Goal: Task Accomplishment & Management: Use online tool/utility

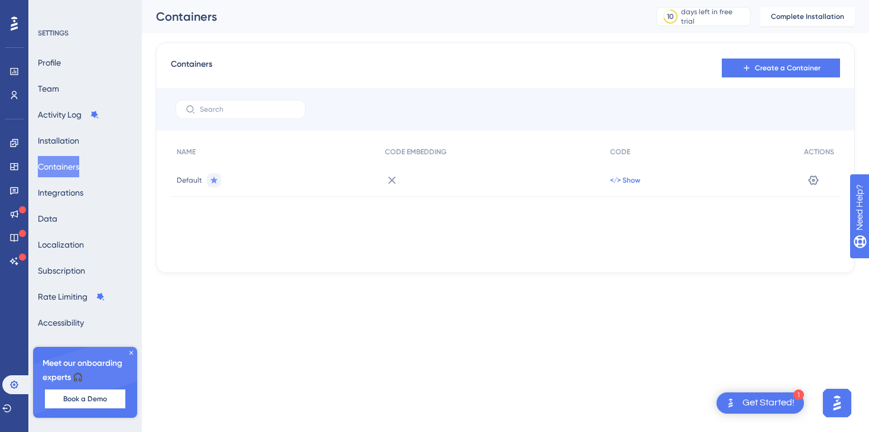
click at [615, 177] on span "</> Show" at bounding box center [625, 180] width 30 height 9
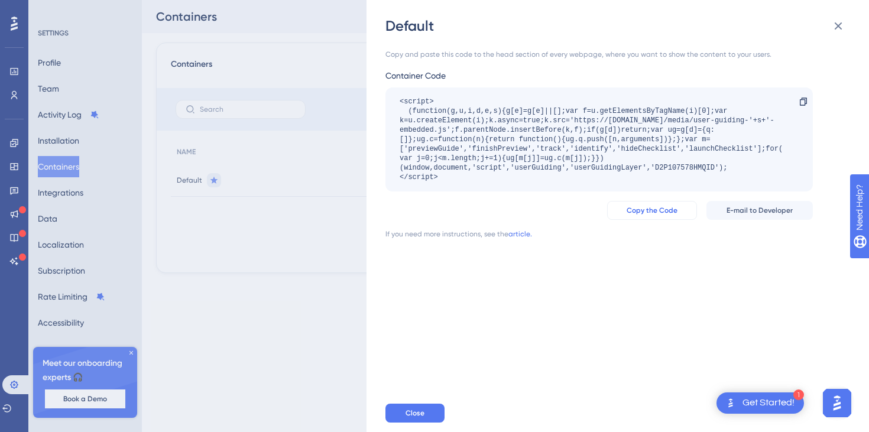
click at [655, 209] on span "Copy the Code" at bounding box center [652, 210] width 51 height 9
click at [131, 353] on div "Default Copy and paste this code to the head section of every webpage, where yo…" at bounding box center [434, 216] width 869 height 432
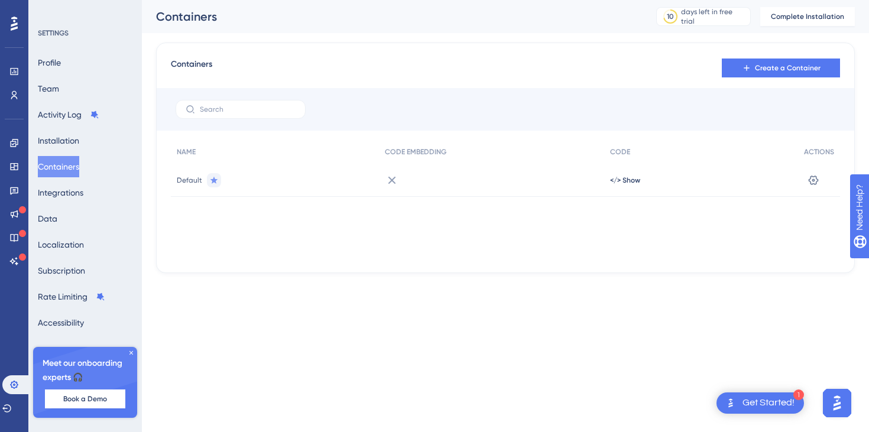
click at [755, 403] on div "Get Started!" at bounding box center [769, 403] width 52 height 13
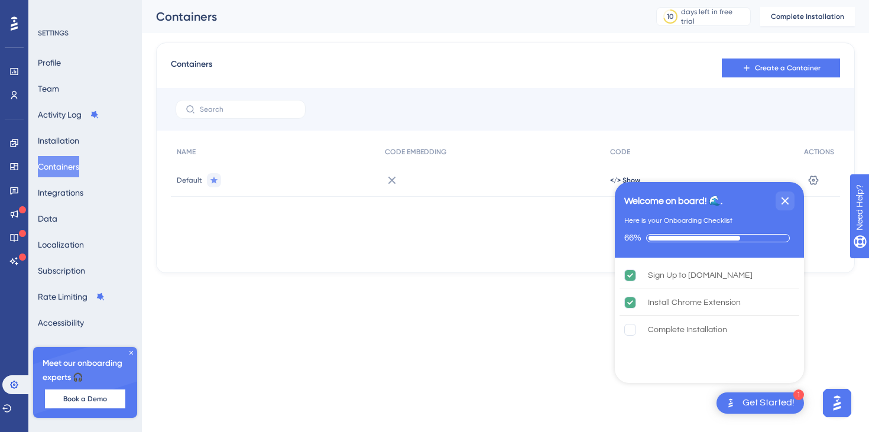
click at [130, 353] on icon at bounding box center [131, 352] width 7 height 7
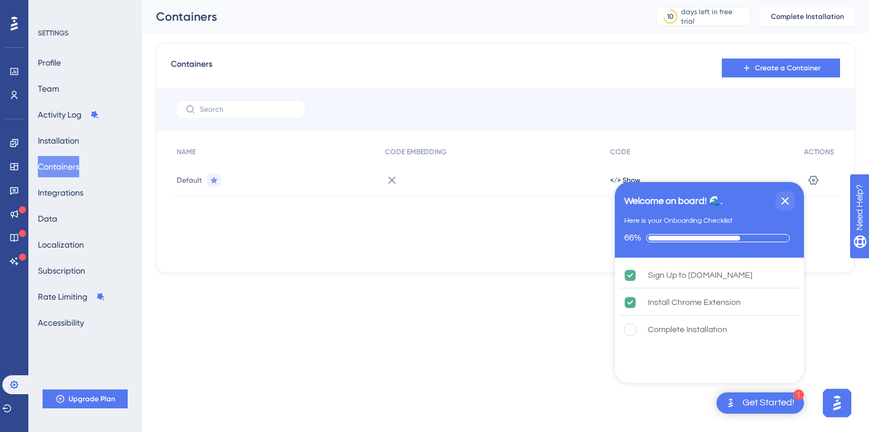
drag, startPoint x: 785, startPoint y: 205, endPoint x: 761, endPoint y: 208, distance: 24.5
click at [785, 205] on icon "Close Checklist" at bounding box center [785, 201] width 14 height 14
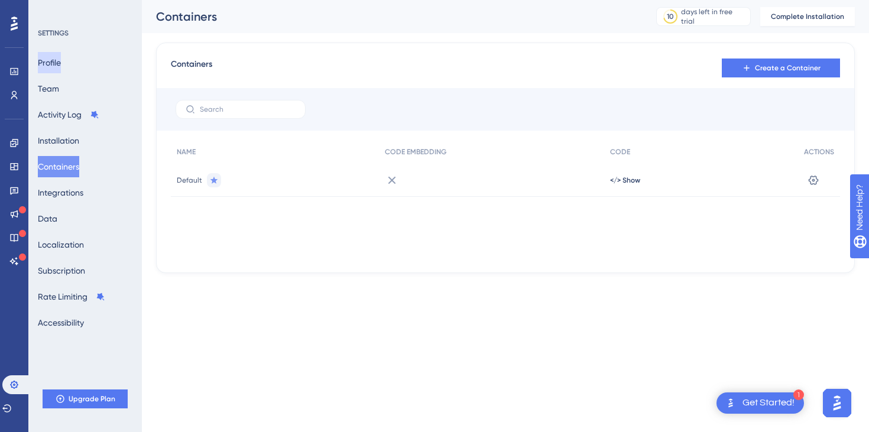
click at [45, 64] on button "Profile" at bounding box center [49, 62] width 23 height 21
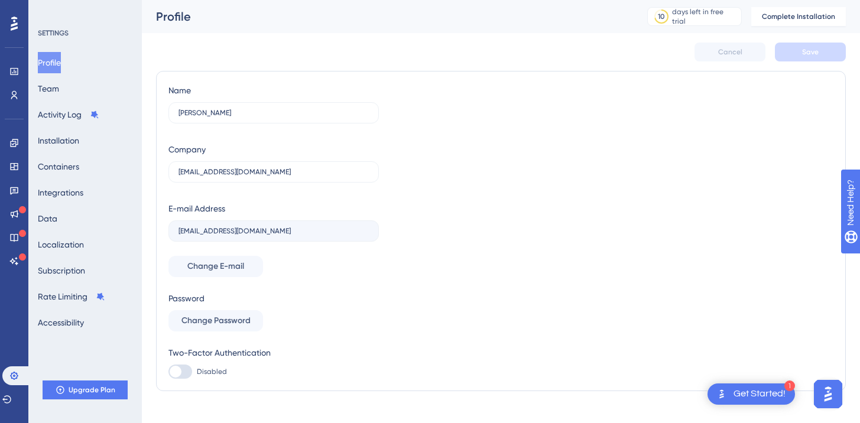
click at [15, 28] on icon at bounding box center [14, 24] width 7 height 14
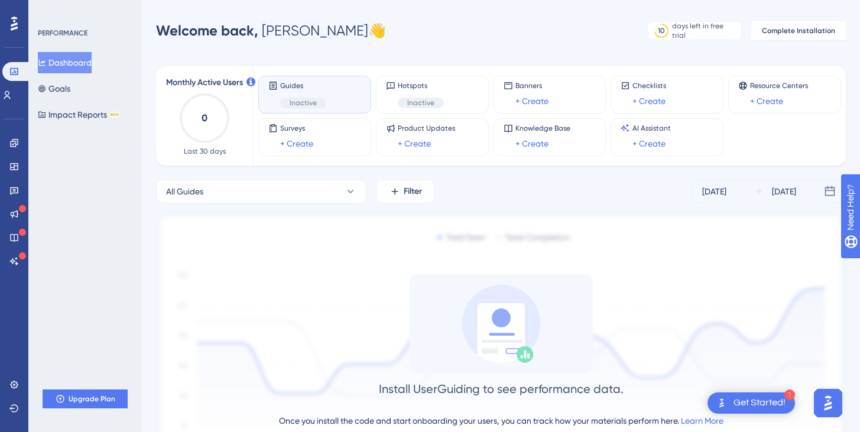
click at [310, 107] on span "Inactive" at bounding box center [303, 102] width 27 height 9
click at [416, 104] on span "Inactive" at bounding box center [420, 102] width 27 height 9
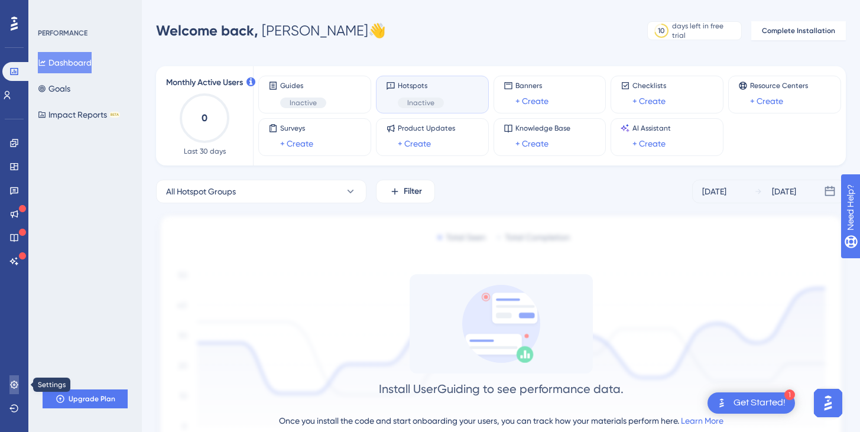
click at [10, 383] on icon at bounding box center [13, 384] width 9 height 9
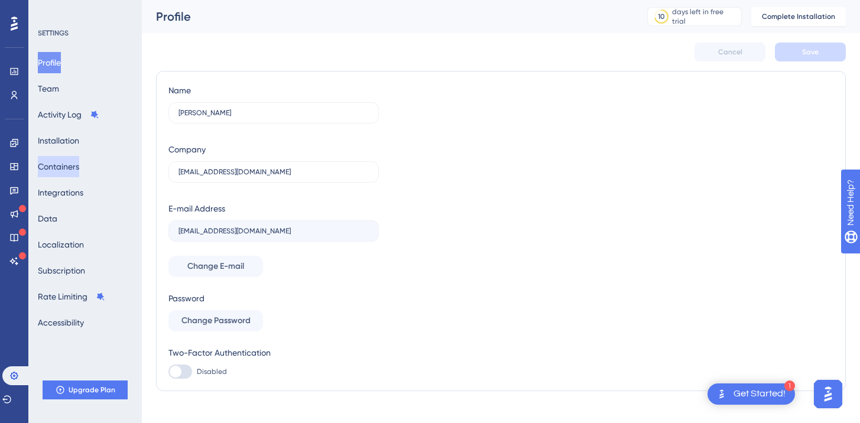
click at [63, 173] on button "Containers" at bounding box center [58, 166] width 41 height 21
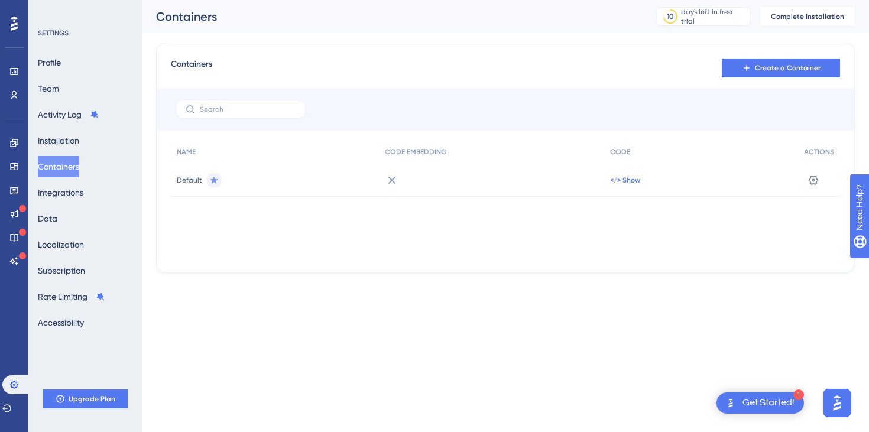
click at [637, 183] on span "</> Show" at bounding box center [625, 180] width 30 height 9
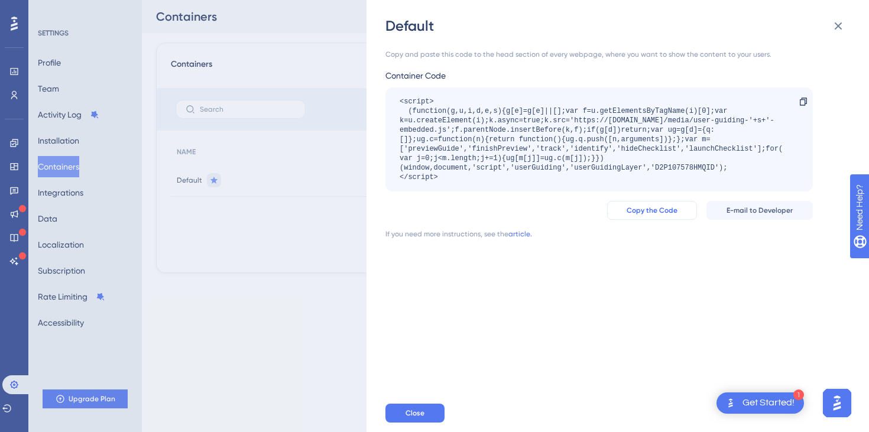
click at [649, 216] on button "Copy the Code" at bounding box center [652, 210] width 90 height 19
click at [802, 207] on button "E-mail to Developer" at bounding box center [760, 210] width 106 height 19
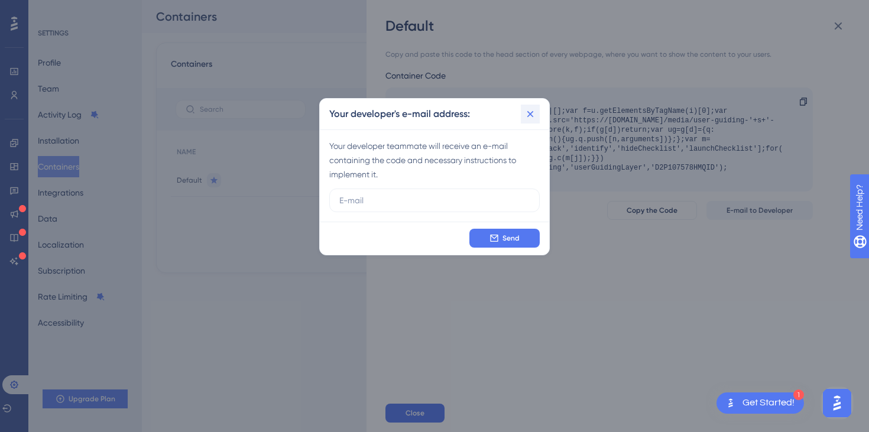
click at [530, 108] on icon at bounding box center [530, 114] width 12 height 12
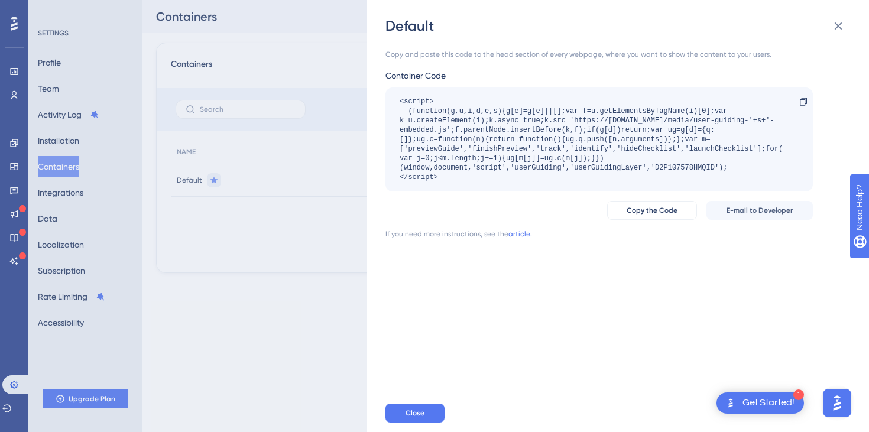
click at [73, 144] on div "Default Copy and paste this code to the head section of every webpage, where yo…" at bounding box center [434, 216] width 869 height 432
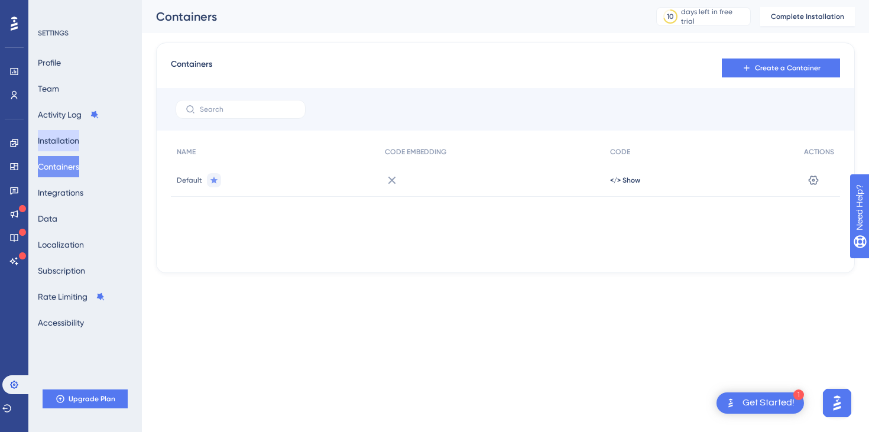
click at [72, 141] on button "Installation" at bounding box center [58, 140] width 41 height 21
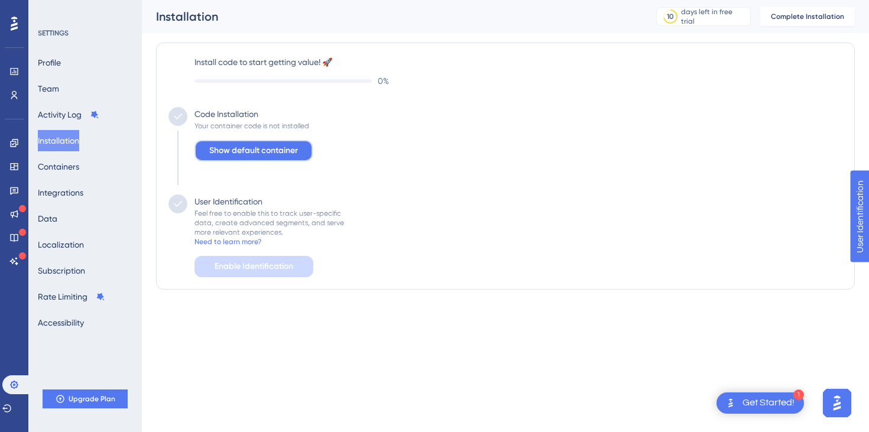
click at [263, 156] on span "Show default container" at bounding box center [253, 151] width 89 height 14
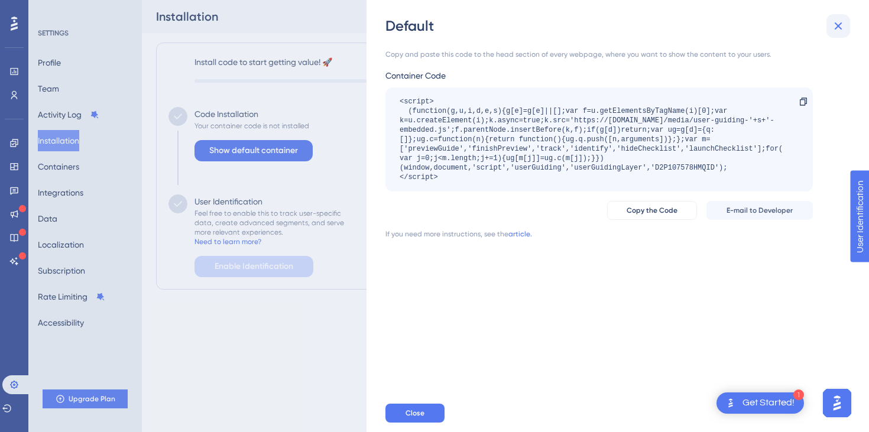
click at [846, 22] on button at bounding box center [839, 26] width 24 height 24
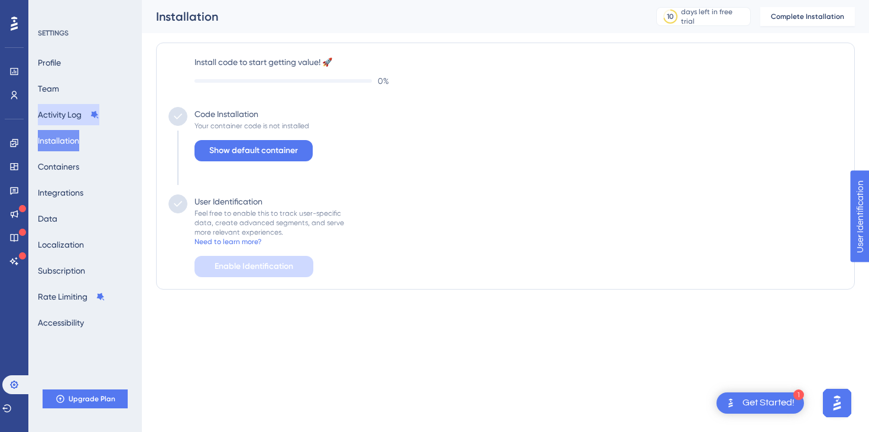
click at [54, 116] on button "Activity Log" at bounding box center [68, 114] width 61 height 21
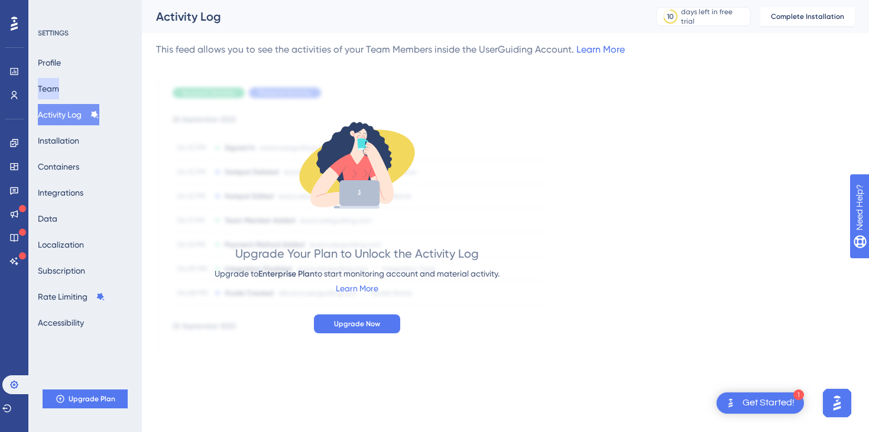
click at [54, 86] on button "Team" at bounding box center [48, 88] width 21 height 21
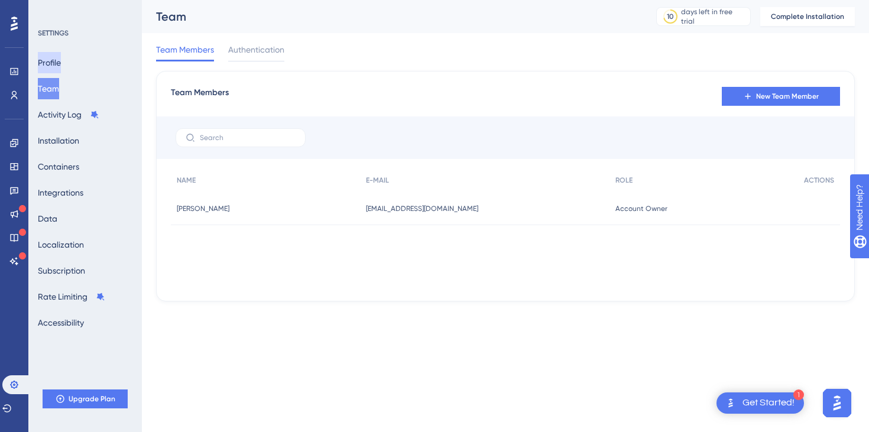
click at [61, 67] on button "Profile" at bounding box center [49, 62] width 23 height 21
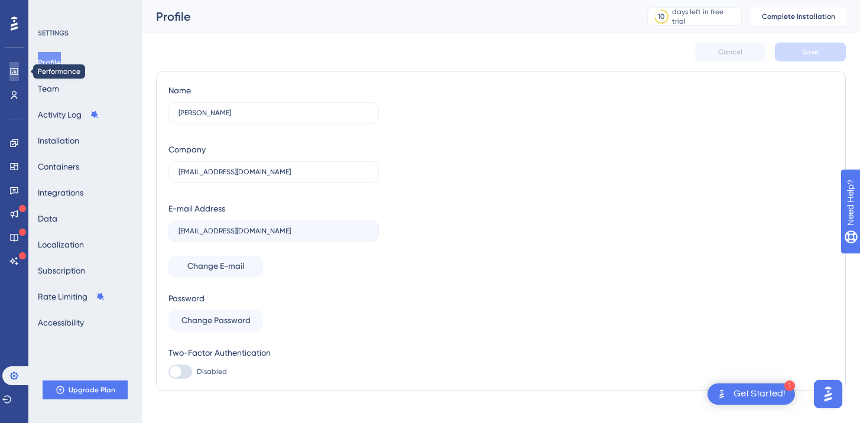
click at [19, 75] on link at bounding box center [13, 71] width 9 height 19
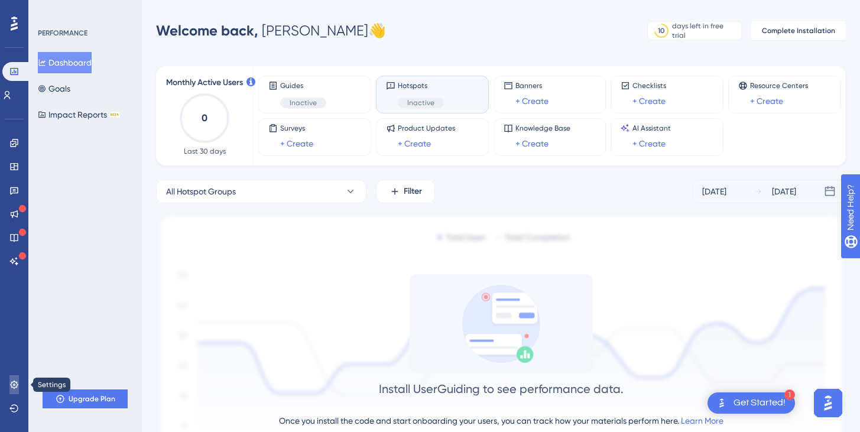
click at [11, 386] on icon at bounding box center [13, 384] width 9 height 9
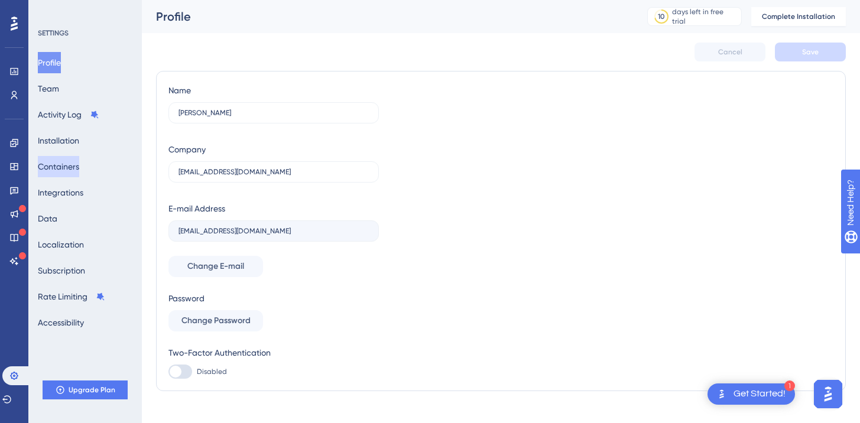
click at [79, 162] on button "Containers" at bounding box center [58, 166] width 41 height 21
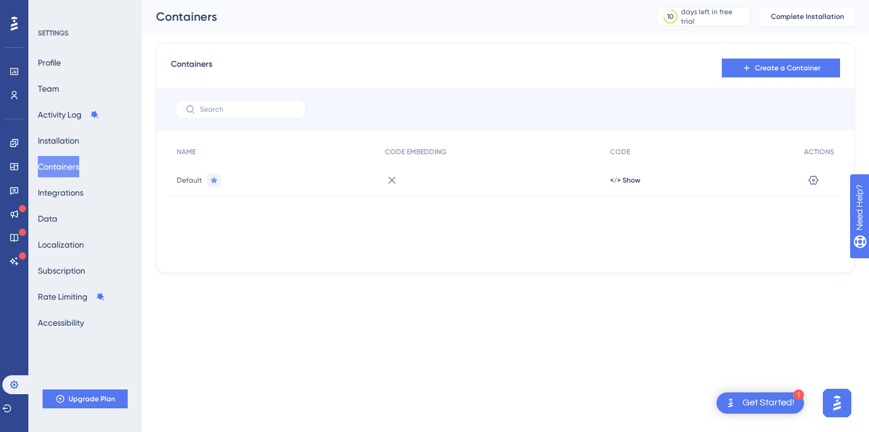
click at [627, 185] on div "</> Show" at bounding box center [701, 180] width 194 height 33
click at [627, 182] on span "</> Show" at bounding box center [625, 180] width 30 height 9
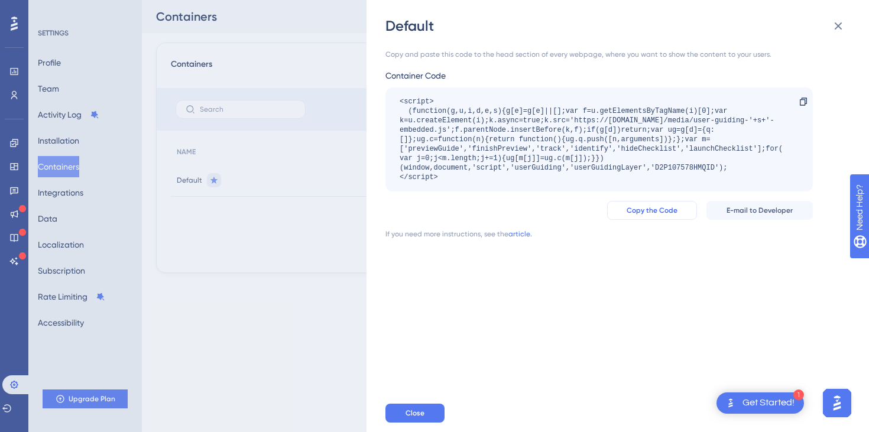
click at [660, 211] on span "Copy the Code" at bounding box center [652, 210] width 51 height 9
click at [750, 394] on div "1 Get Started!" at bounding box center [761, 403] width 88 height 21
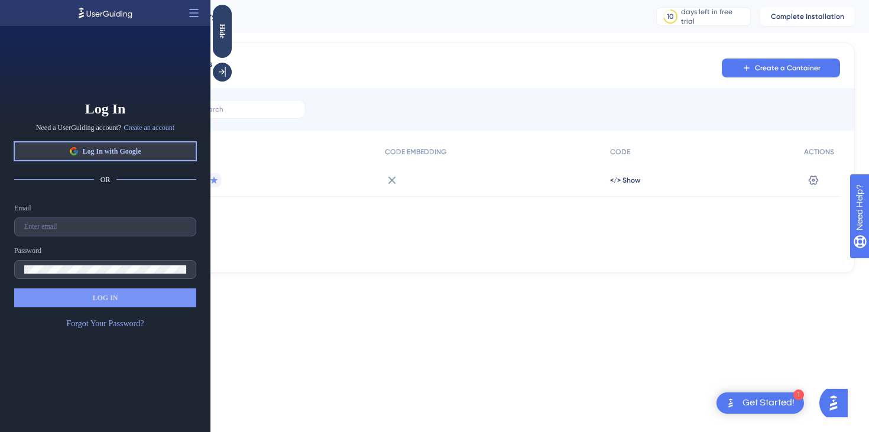
click at [82, 156] on span "Log In with Google" at bounding box center [111, 151] width 59 height 9
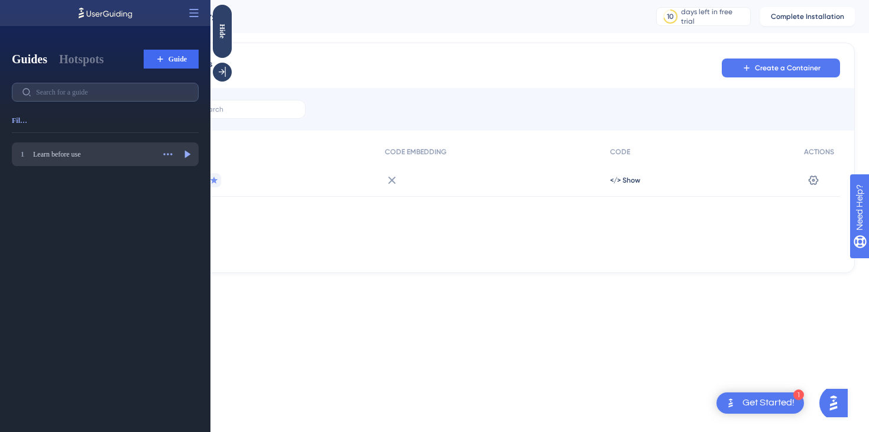
click at [79, 157] on div "Learn before use" at bounding box center [93, 154] width 121 height 9
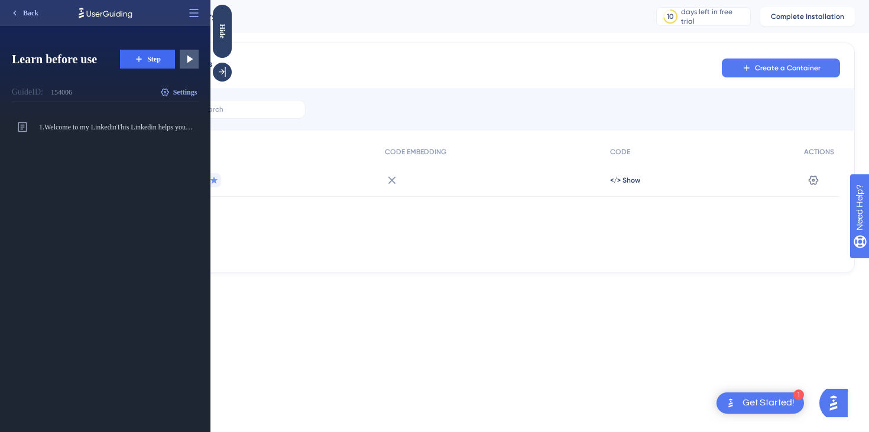
click at [16, 20] on button "Back" at bounding box center [24, 13] width 39 height 19
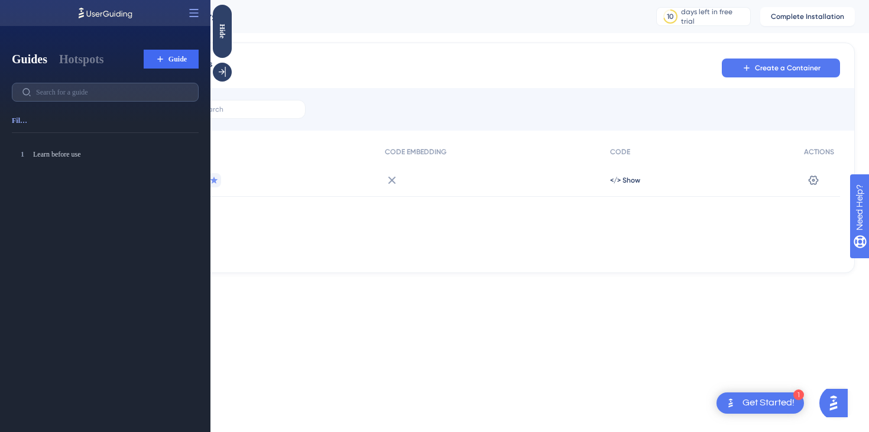
click at [360, 206] on div "NAME CODE EMBEDDING CODE ACTIONS Default </> Show Settings" at bounding box center [505, 199] width 669 height 118
click at [226, 38] on div "Hide" at bounding box center [222, 31] width 19 height 15
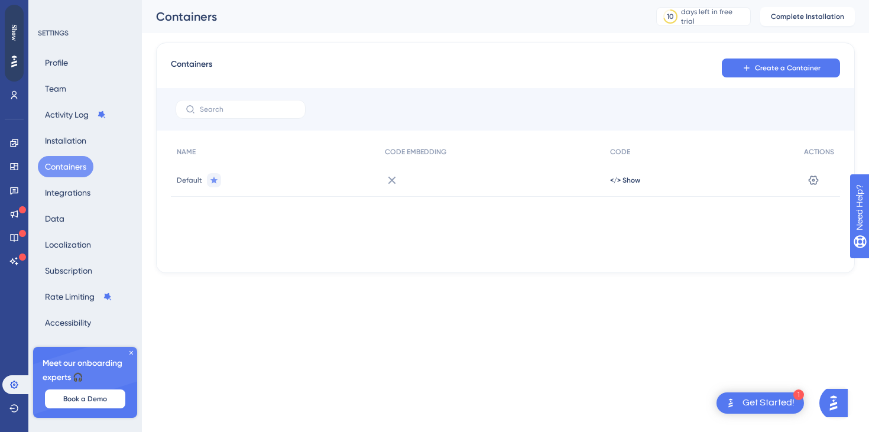
click at [759, 405] on div "Get Started!" at bounding box center [769, 403] width 52 height 13
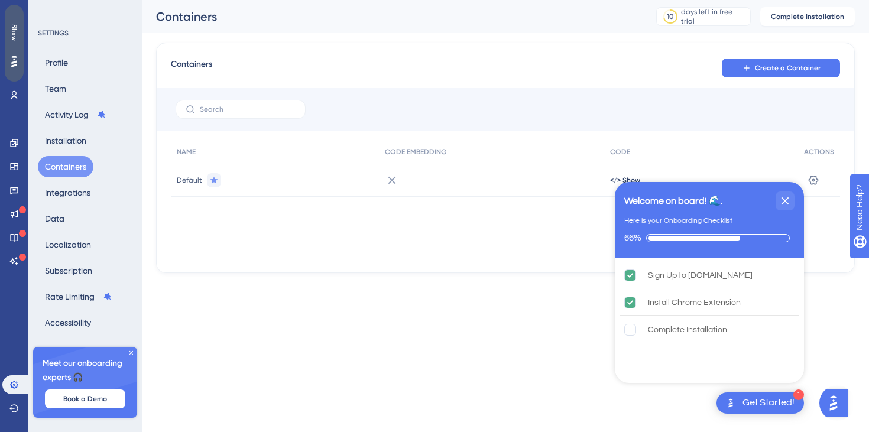
click at [8, 59] on div "Show" at bounding box center [14, 43] width 19 height 77
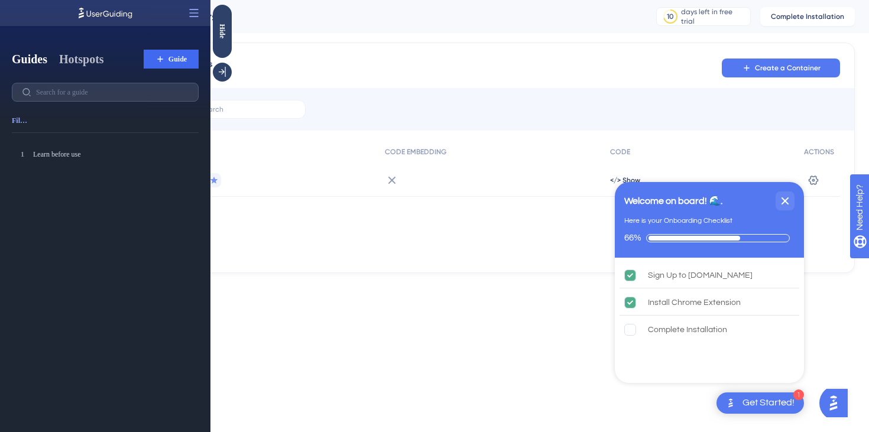
click at [75, 63] on button "Hotspots" at bounding box center [81, 59] width 45 height 17
click at [25, 63] on button "Guides" at bounding box center [29, 59] width 35 height 17
click at [156, 55] on icon at bounding box center [160, 58] width 9 height 9
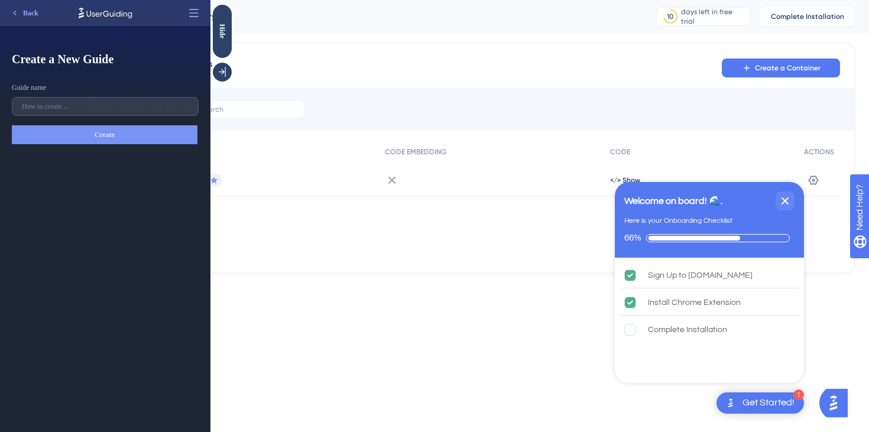
click at [481, 311] on html "1 Get Started! Welcome on board! 🌊. Here is your Onboarding Checklist 66% Sign …" at bounding box center [434, 155] width 869 height 311
click at [469, 311] on html "1 Get Started! Welcome on board! 🌊. Here is your Onboarding Checklist 66% Sign …" at bounding box center [434, 155] width 869 height 311
